Goal: Task Accomplishment & Management: Manage account settings

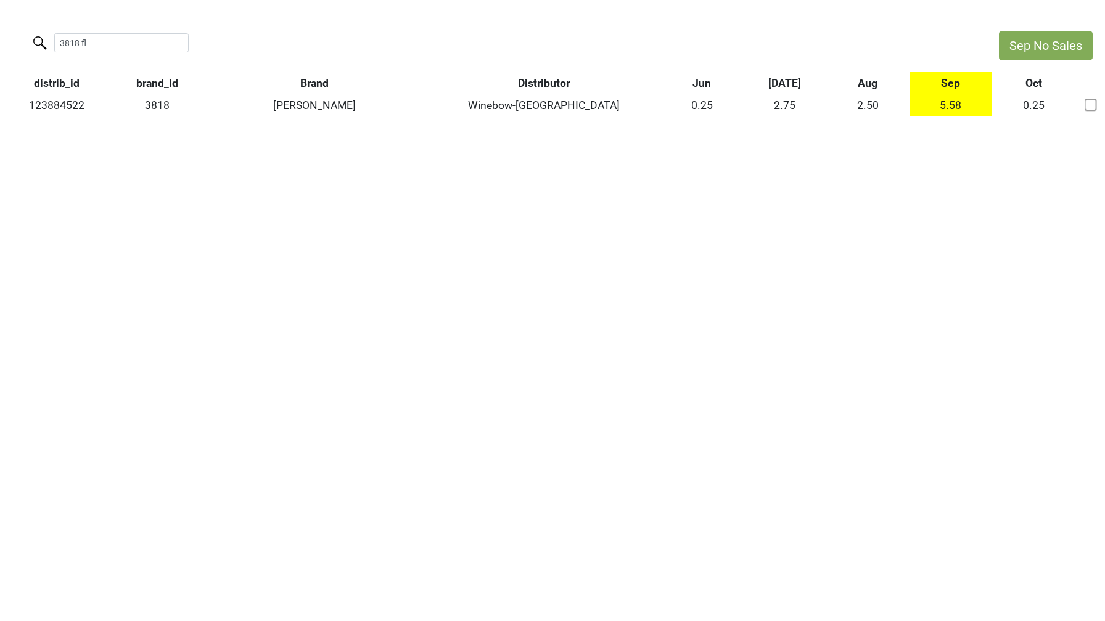
click at [166, 40] on input "3818 fl" at bounding box center [121, 42] width 134 height 19
click at [172, 41] on input "3818 fl" at bounding box center [121, 42] width 134 height 19
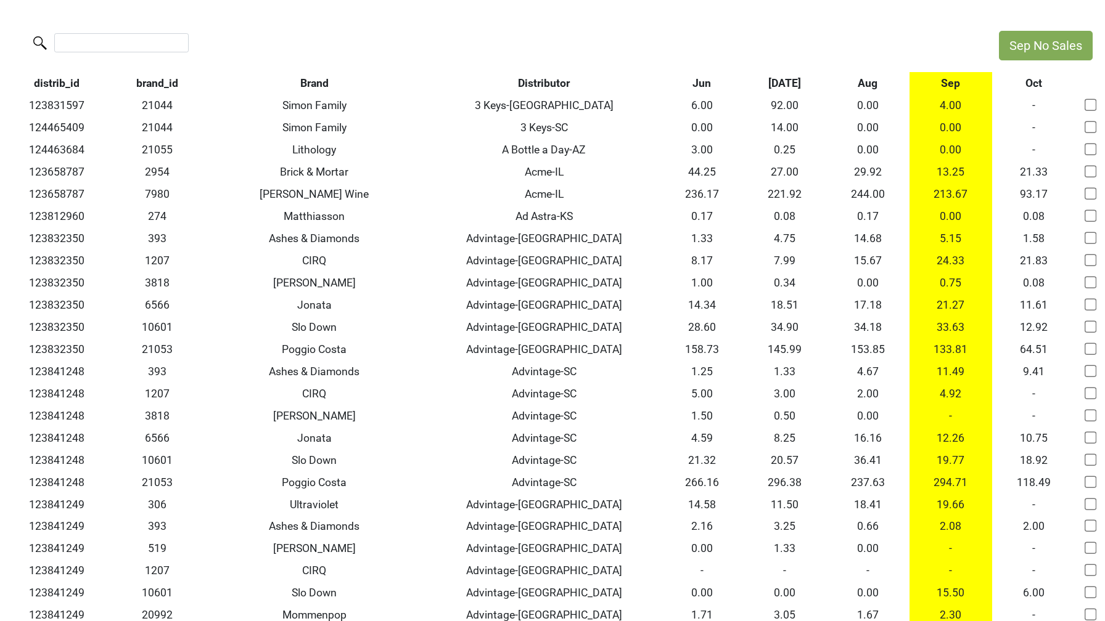
click at [319, 80] on th "Brand" at bounding box center [314, 83] width 227 height 22
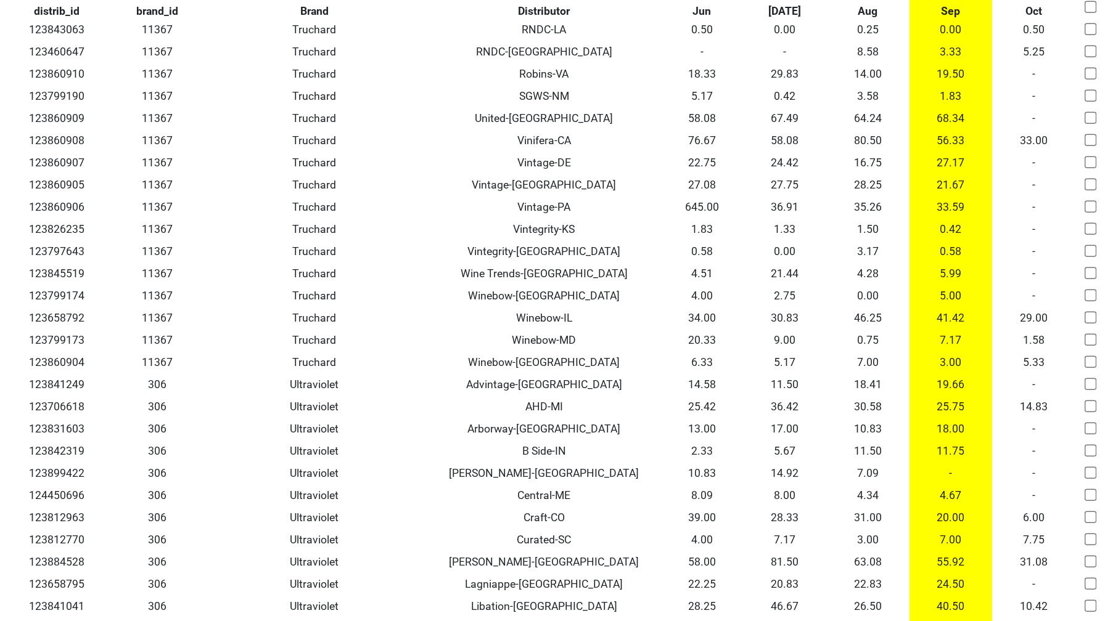
scroll to position [17056, 0]
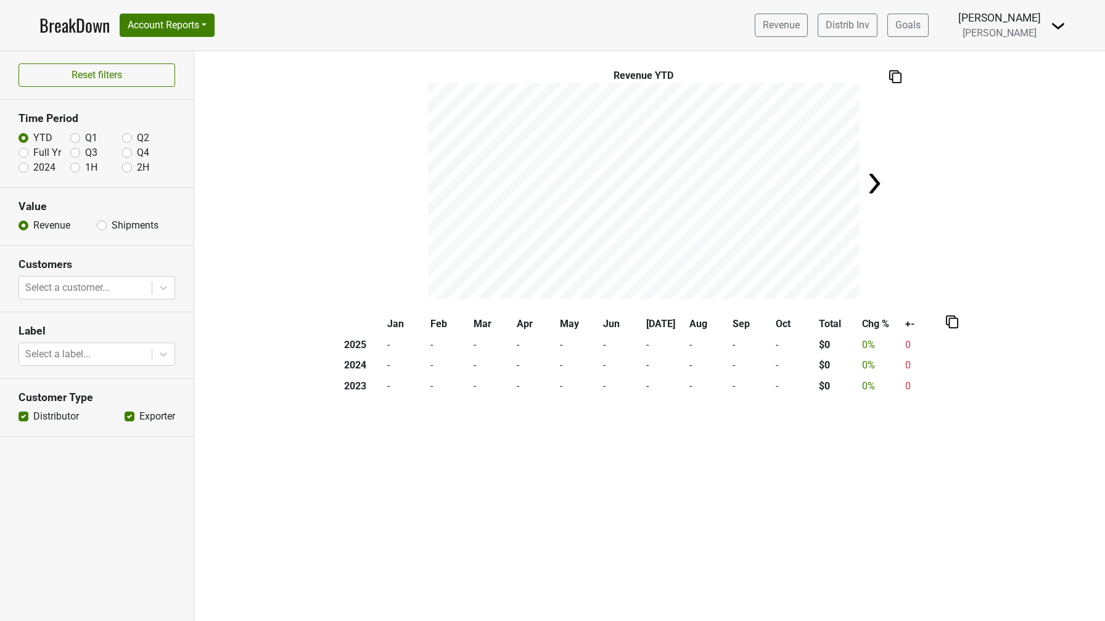
click at [1054, 27] on img at bounding box center [1058, 25] width 15 height 15
click at [1017, 81] on link "Logout" at bounding box center [1015, 90] width 97 height 20
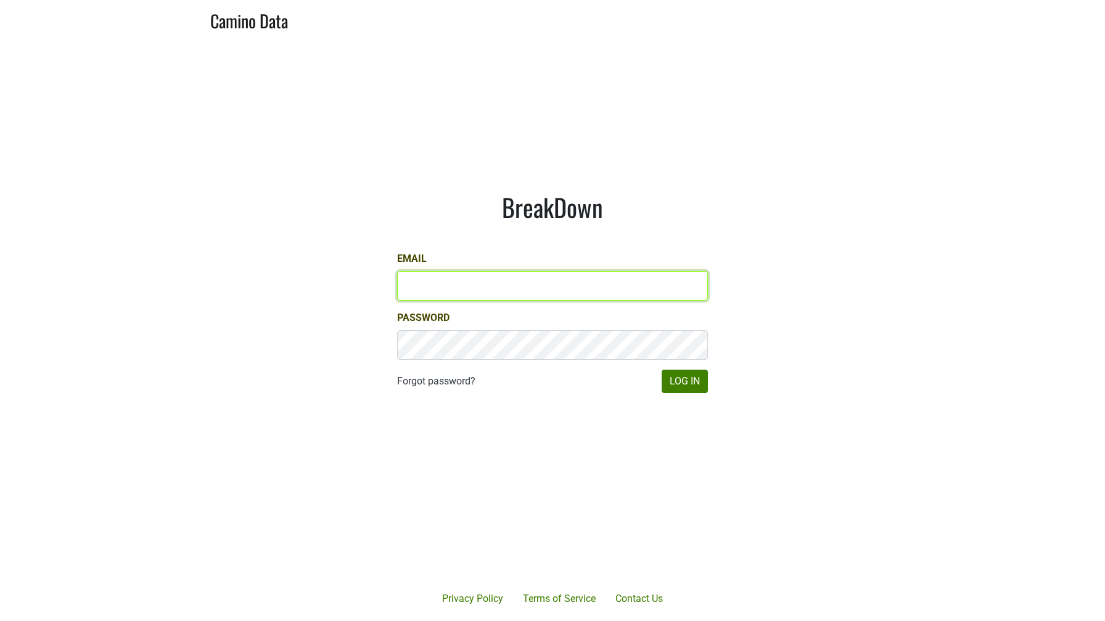
type input "[PERSON_NAME][EMAIL_ADDRESS][DOMAIN_NAME]"
click at [451, 289] on input "[PERSON_NAME][EMAIL_ADDRESS][DOMAIN_NAME]" at bounding box center [552, 286] width 311 height 30
click at [451, 289] on input "jake@colgincellars.com" at bounding box center [552, 286] width 311 height 30
click at [425, 283] on input "dave@caminodata.com" at bounding box center [552, 286] width 311 height 30
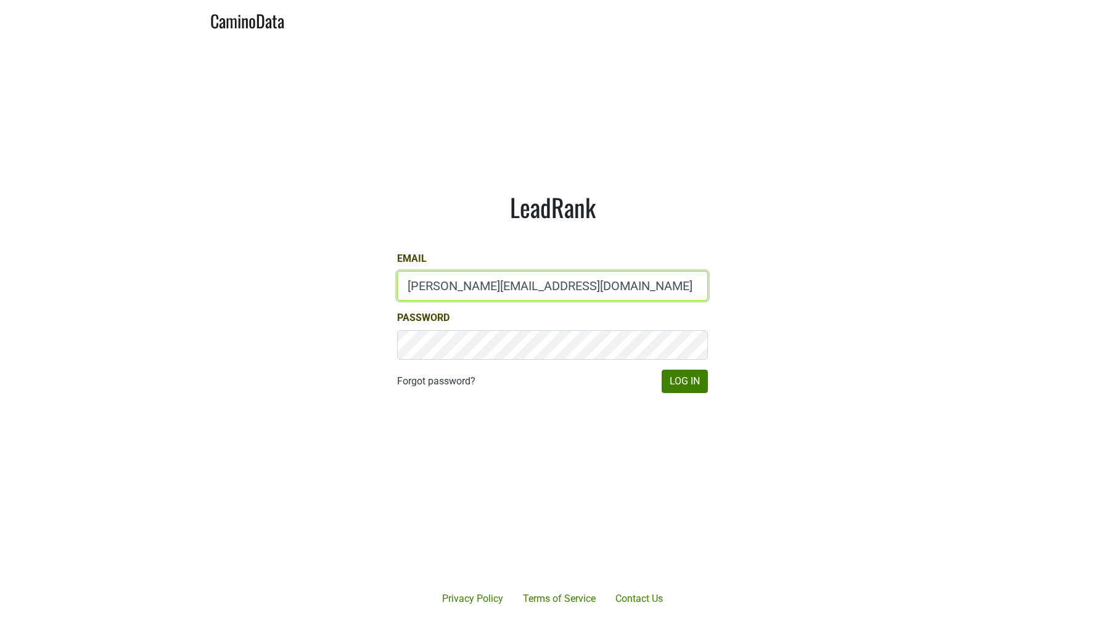
click at [425, 283] on input "dave@caminodata.com" at bounding box center [552, 286] width 311 height 30
type input "lgreen@hundredacre.com"
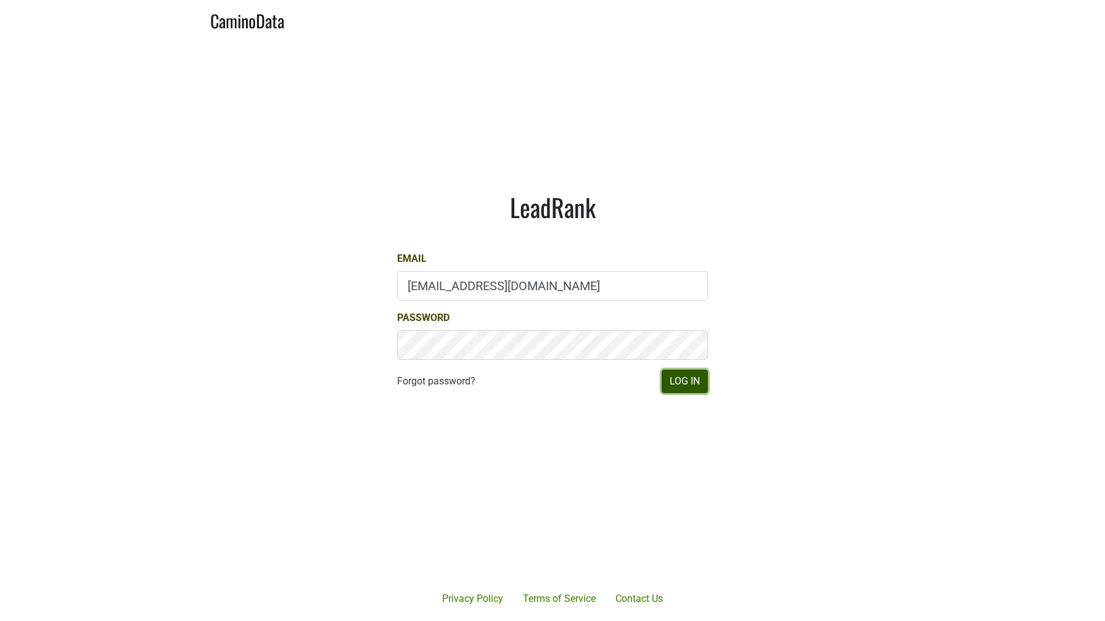
click at [693, 383] on button "Log In" at bounding box center [685, 381] width 46 height 23
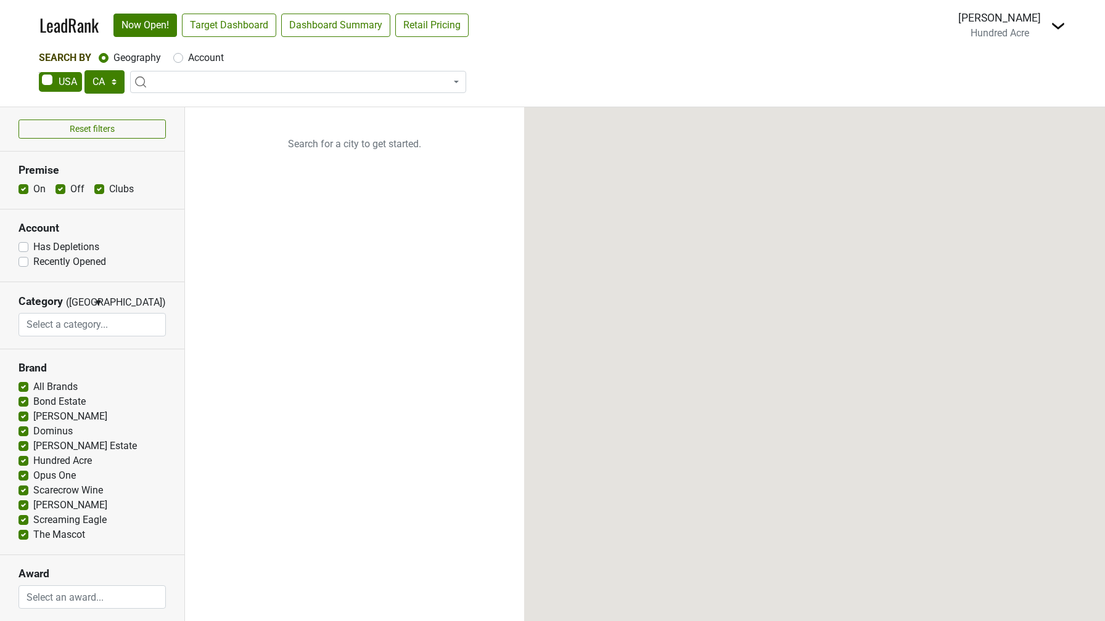
select select "CA"
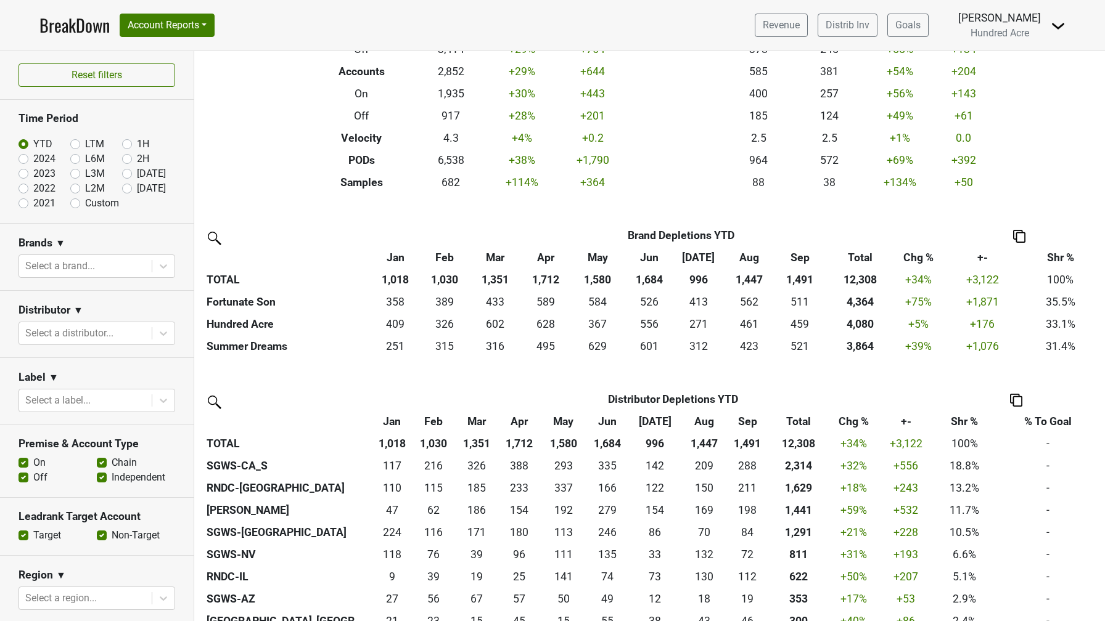
click at [44, 248] on h3 "Brands" at bounding box center [35, 243] width 34 height 13
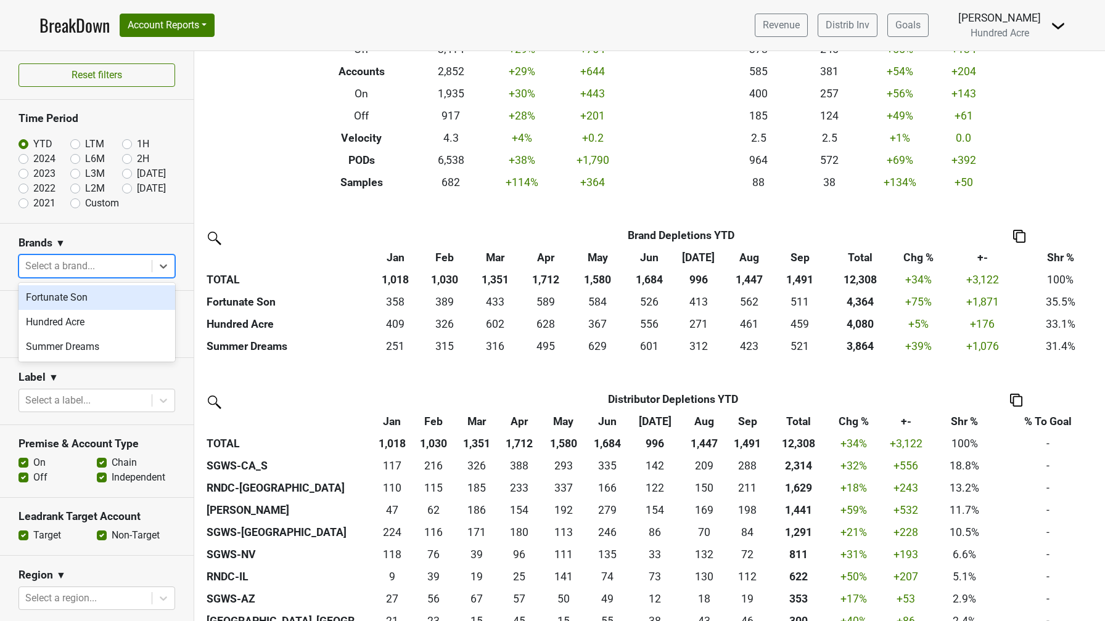
click at [44, 258] on div at bounding box center [85, 266] width 120 height 17
click at [46, 321] on div "Hundred Acre" at bounding box center [96, 322] width 157 height 25
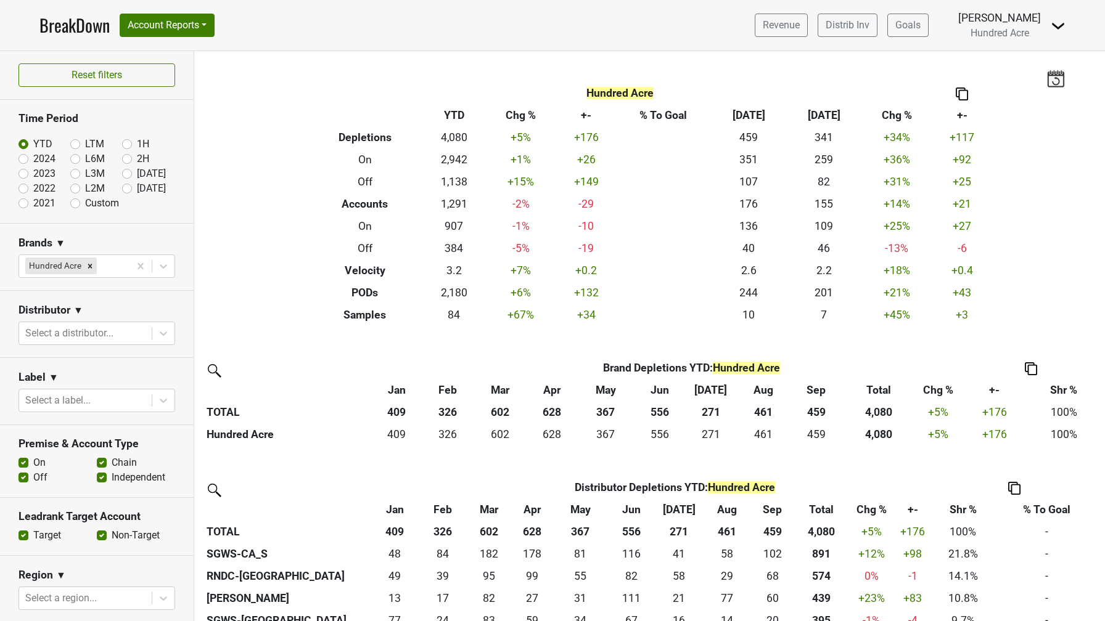
click at [33, 158] on label "2024" at bounding box center [44, 159] width 22 height 15
click at [24, 158] on input "2024" at bounding box center [42, 158] width 49 height 12
radio input "true"
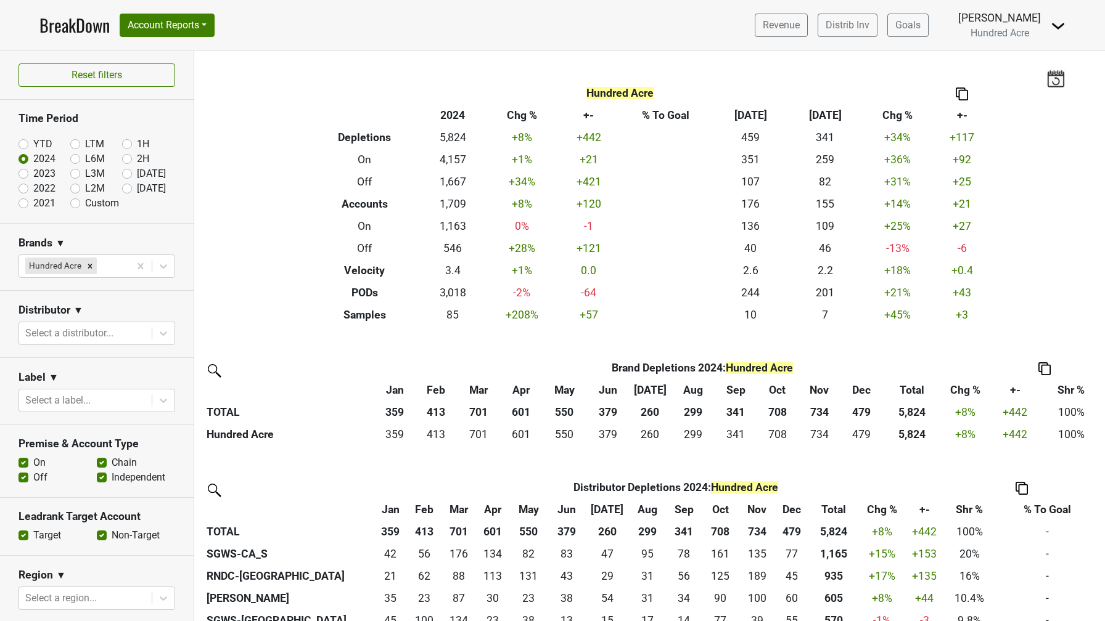
drag, startPoint x: 73, startPoint y: 141, endPoint x: 110, endPoint y: 120, distance: 42.8
click at [110, 120] on section "Time Period YTD LTM 1H 2024 L6M 2H 2023 L3M Sep '25 2022 L2M Oct '25 2021 Custom" at bounding box center [97, 161] width 194 height 123
click at [85, 144] on label "LTM" at bounding box center [94, 144] width 19 height 15
click at [76, 144] on input "LTM" at bounding box center [94, 143] width 49 height 12
radio input "true"
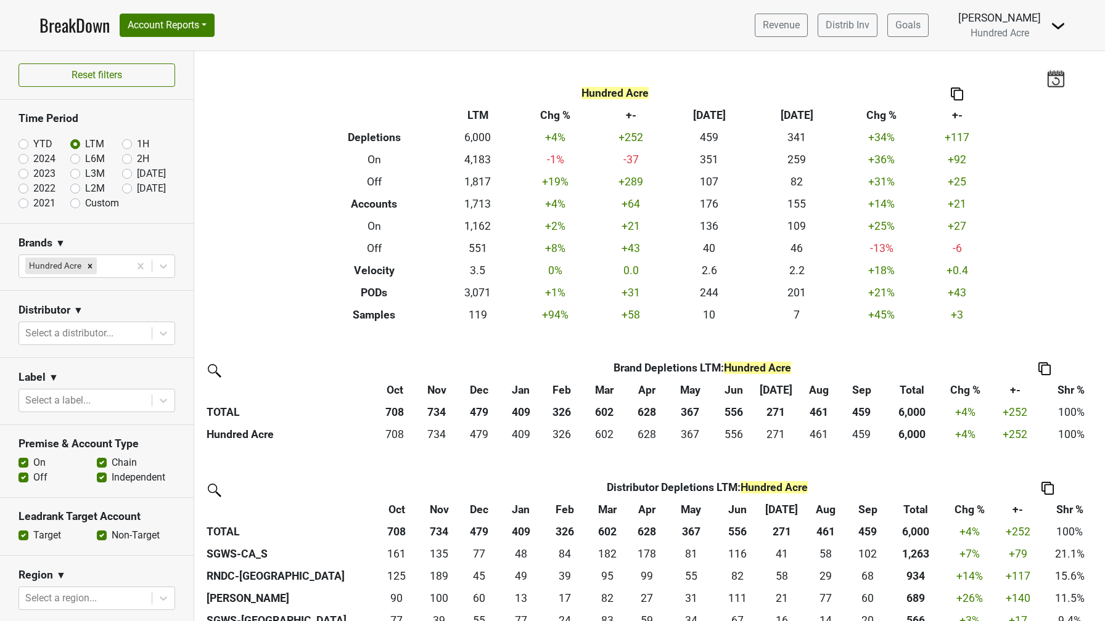
click at [1055, 28] on img at bounding box center [1058, 25] width 15 height 15
click at [995, 91] on link "Logout" at bounding box center [1015, 90] width 97 height 20
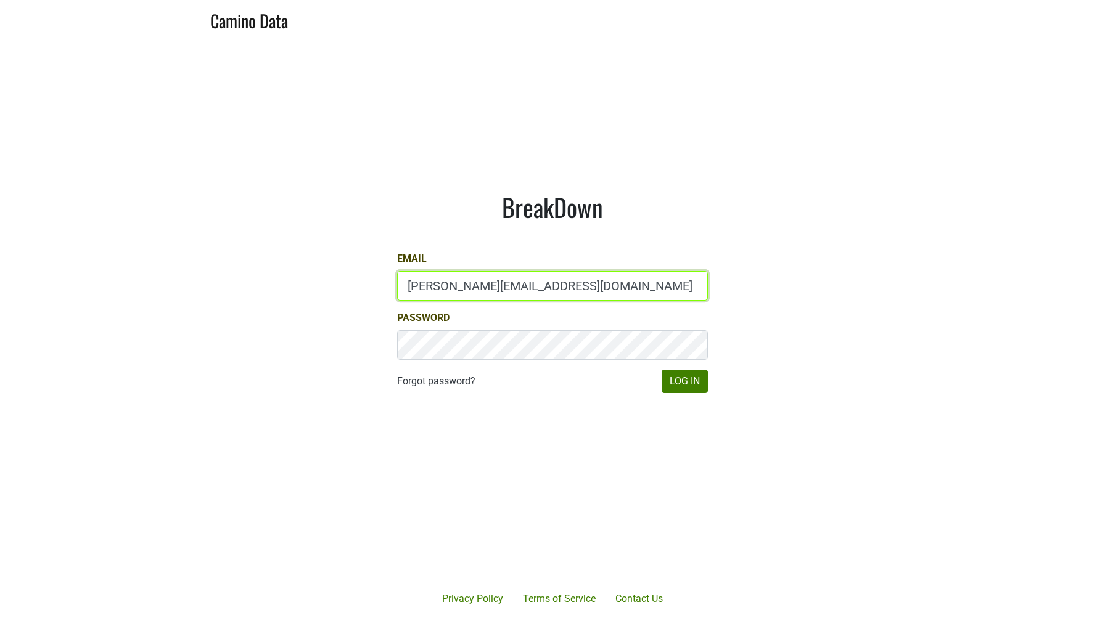
click at [403, 287] on input "[PERSON_NAME][EMAIL_ADDRESS][DOMAIN_NAME]" at bounding box center [552, 286] width 311 height 30
click at [418, 287] on input "[PERSON_NAME][EMAIL_ADDRESS][DOMAIN_NAME]" at bounding box center [552, 286] width 311 height 30
type input "[EMAIL_ADDRESS][DOMAIN_NAME]"
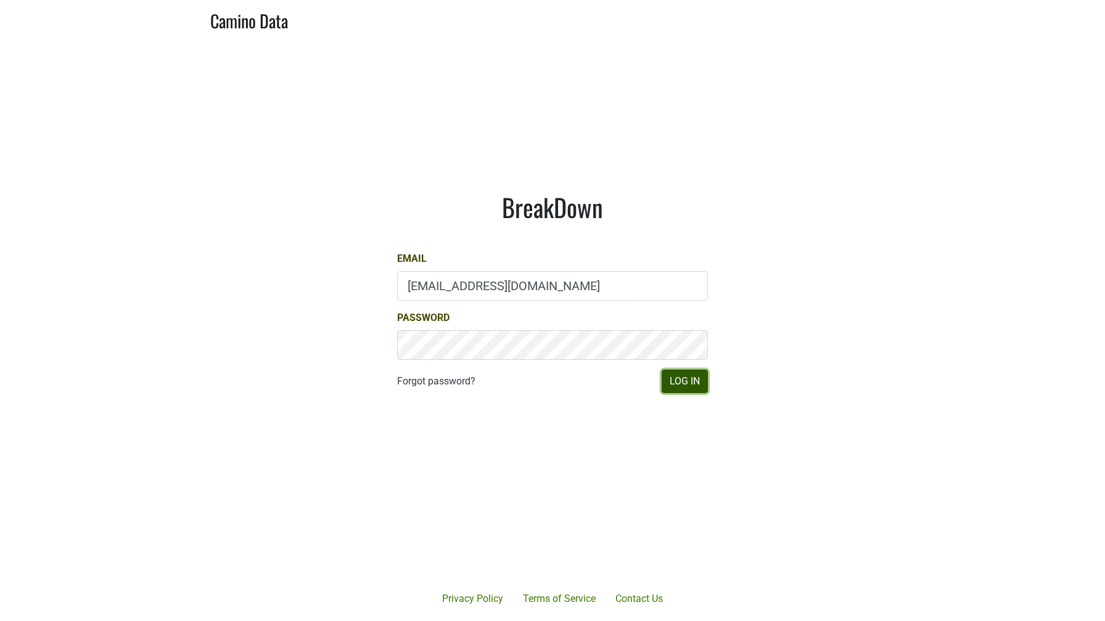
click at [688, 380] on button "Log In" at bounding box center [685, 381] width 46 height 23
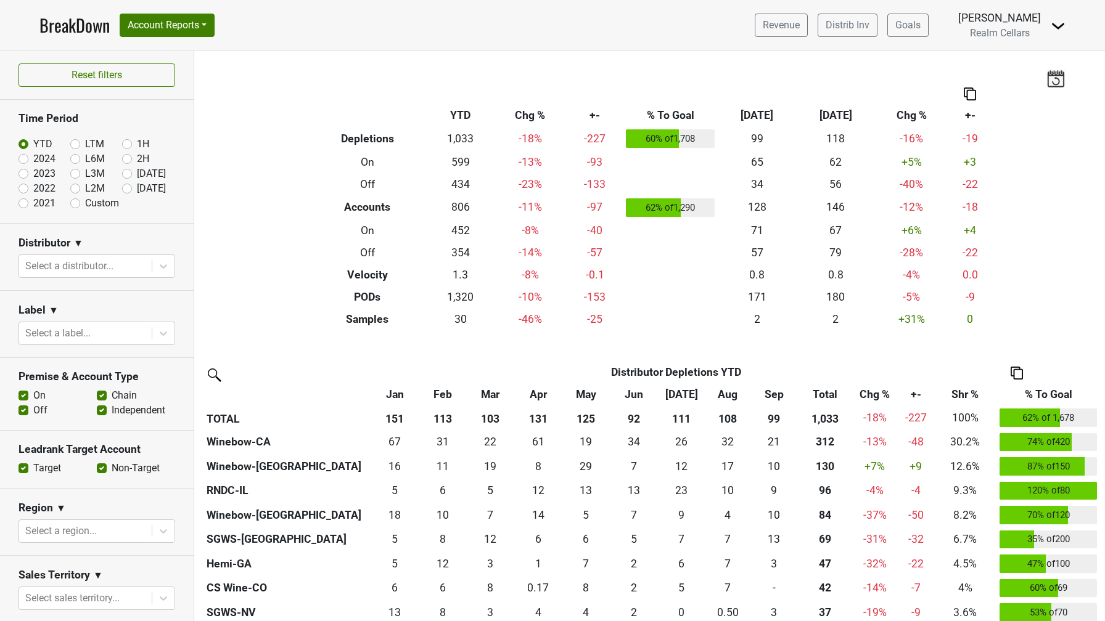
click at [33, 159] on label "2024" at bounding box center [44, 159] width 22 height 15
click at [21, 159] on input "2024" at bounding box center [42, 158] width 49 height 12
radio input "true"
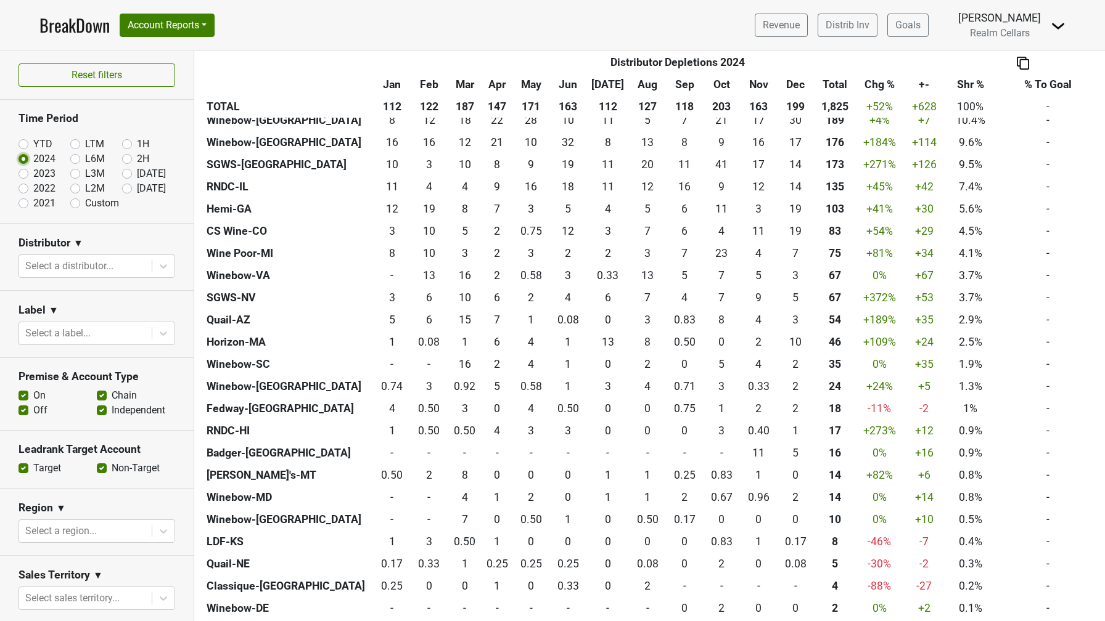
scroll to position [586, 0]
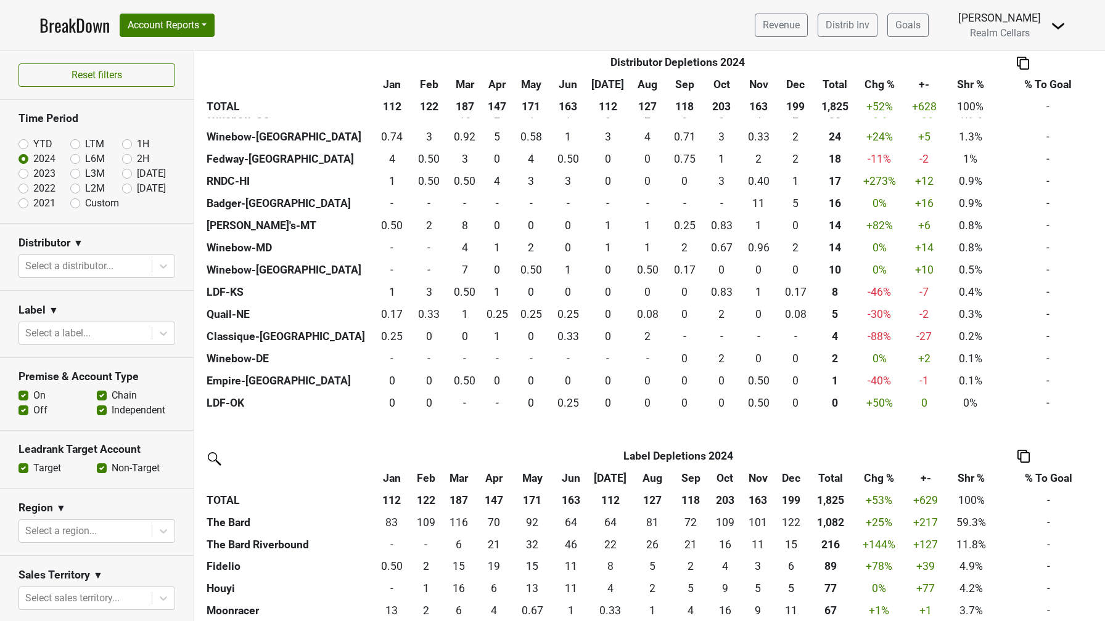
click at [33, 144] on label "YTD" at bounding box center [42, 144] width 19 height 15
click at [26, 144] on input "YTD" at bounding box center [42, 143] width 49 height 12
radio input "true"
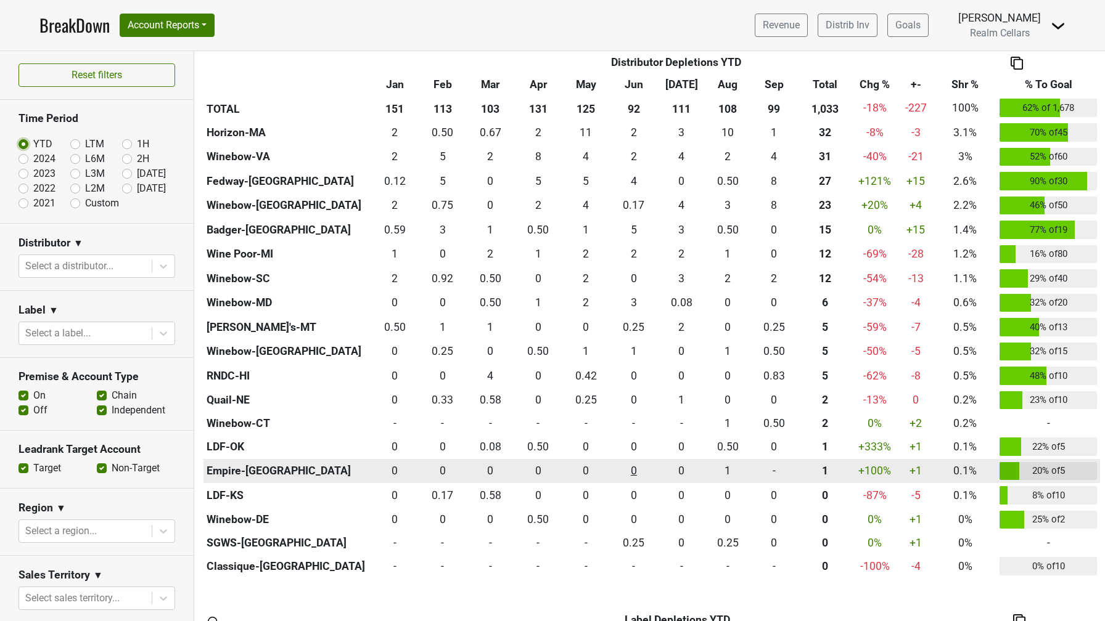
scroll to position [530, 0]
